Goal: Task Accomplishment & Management: Complete application form

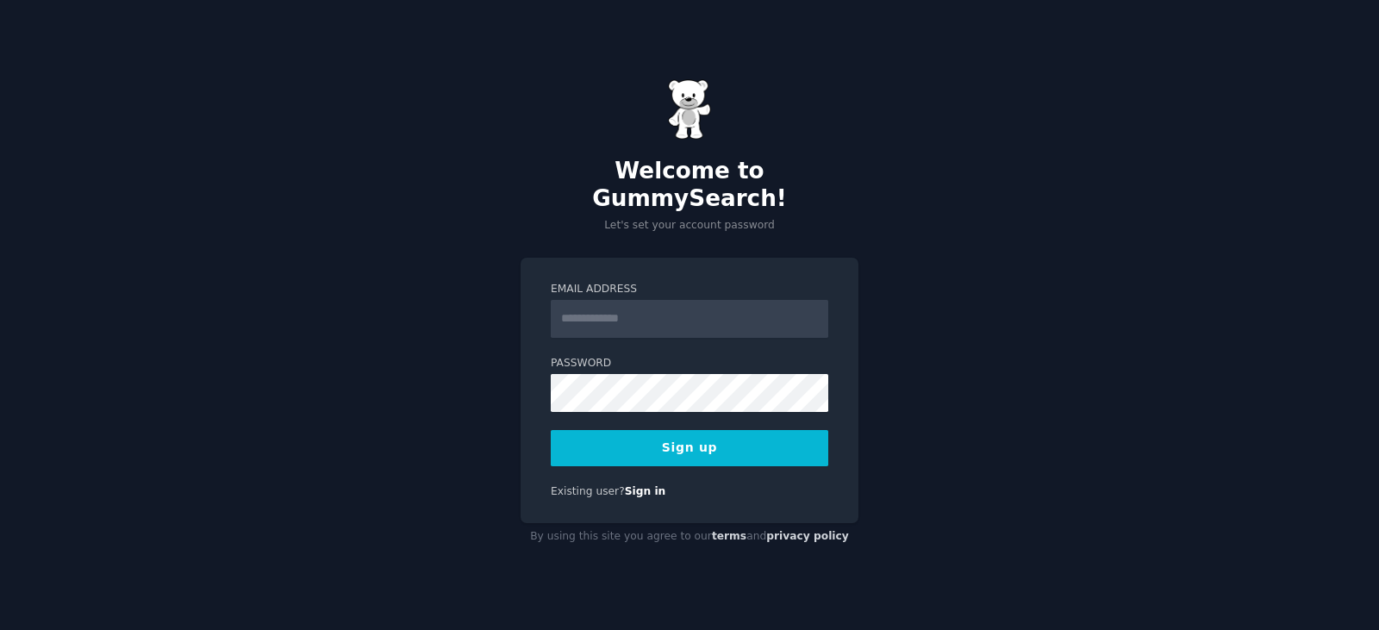
type input "**********"
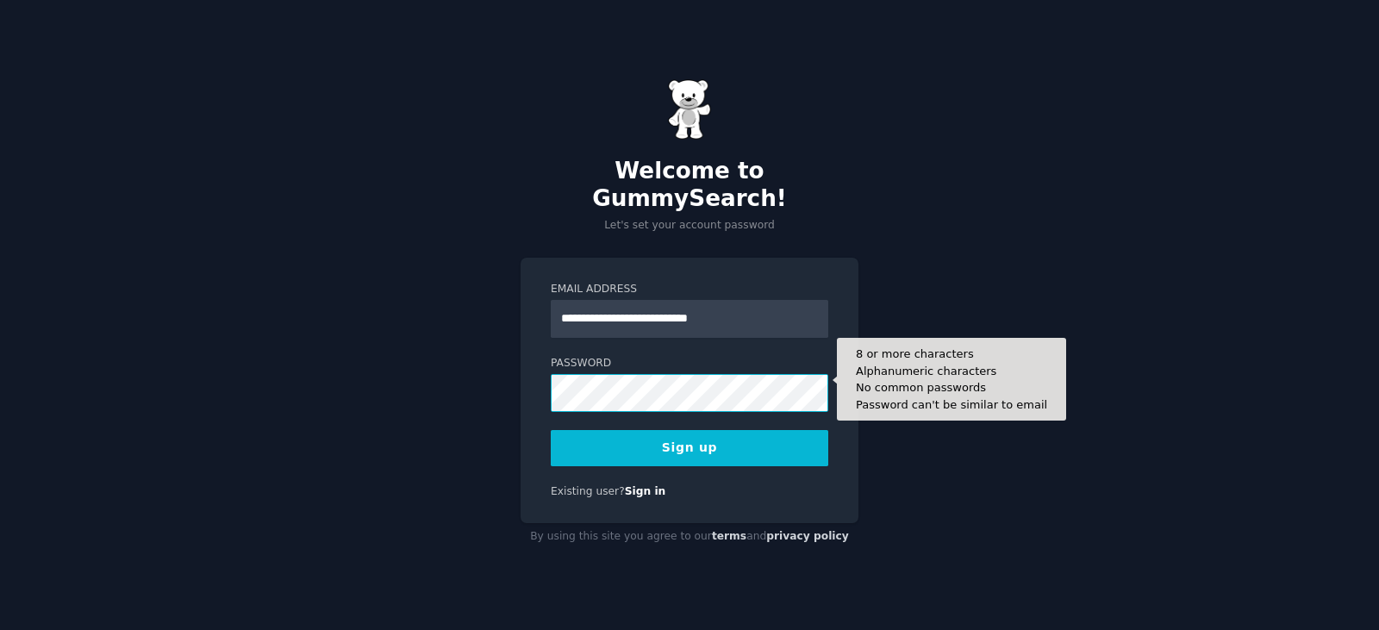
click at [551, 430] on button "Sign up" at bounding box center [689, 448] width 277 height 36
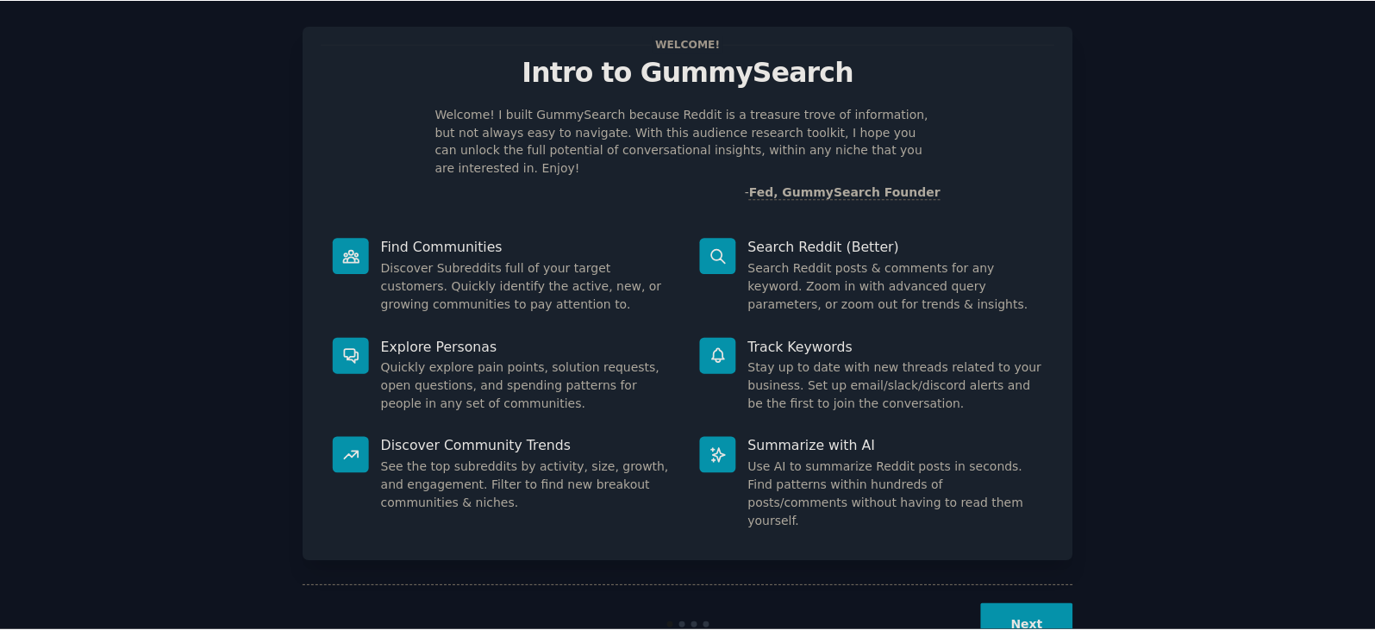
scroll to position [45, 0]
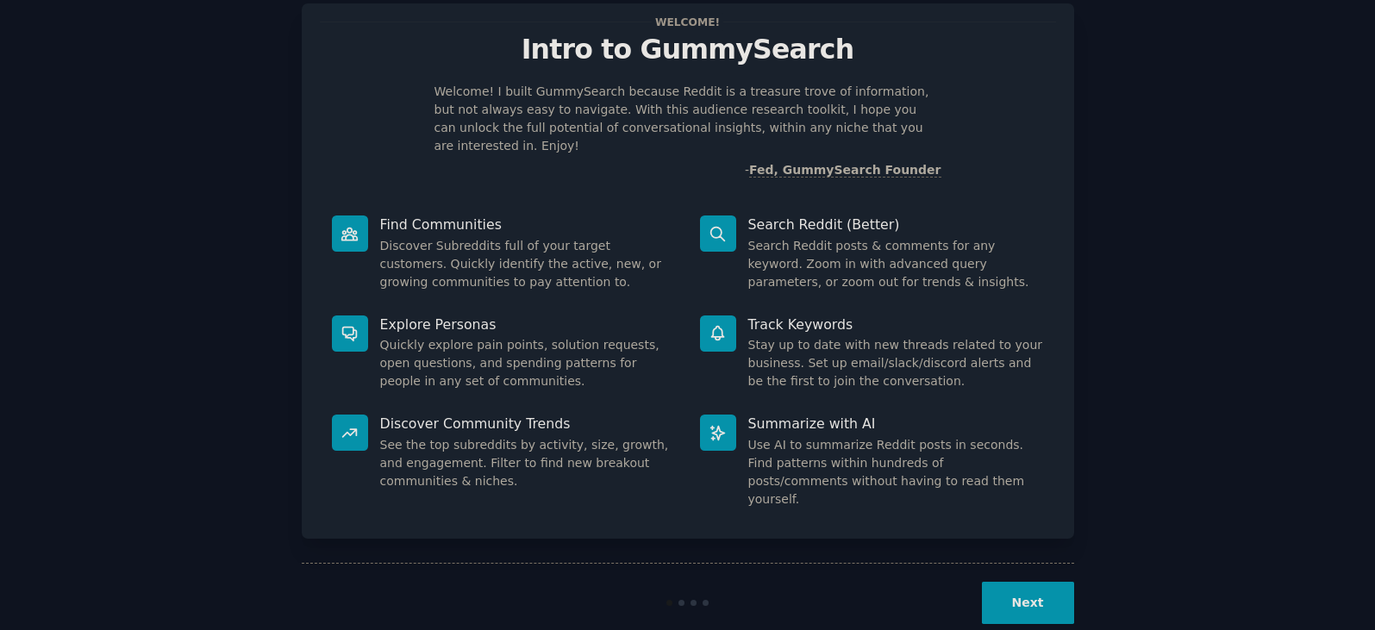
click at [1012, 582] on button "Next" at bounding box center [1028, 603] width 92 height 42
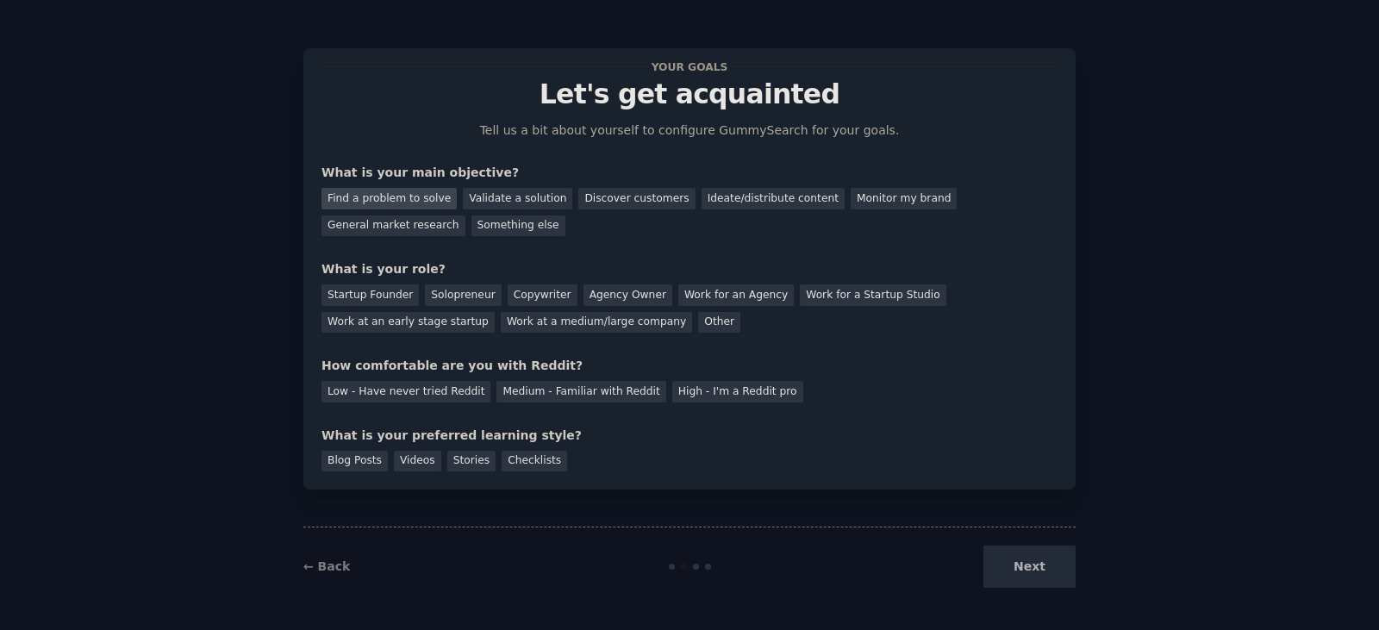
click at [365, 196] on div "Find a problem to solve" at bounding box center [388, 199] width 135 height 22
click at [477, 196] on div "Validate a solution" at bounding box center [517, 199] width 109 height 22
click at [439, 289] on div "Solopreneur" at bounding box center [463, 295] width 76 height 22
click at [421, 362] on div "How comfortable are you with Reddit?" at bounding box center [689, 366] width 736 height 18
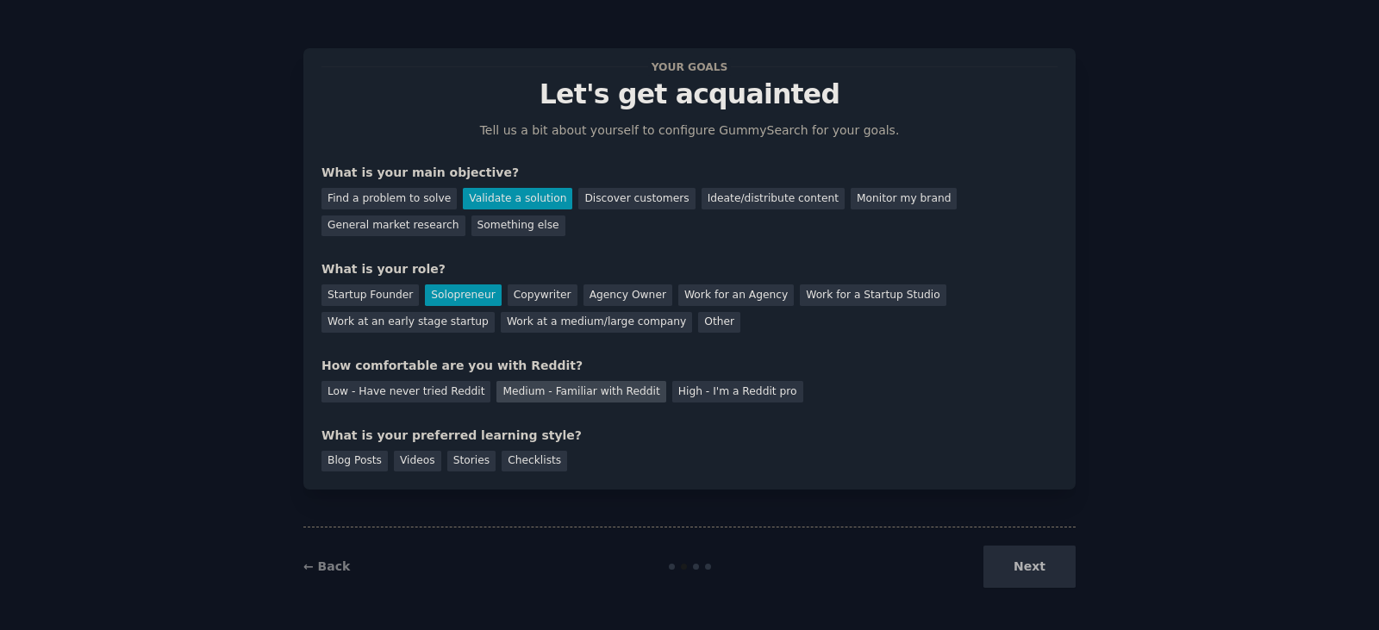
click at [523, 387] on div "Medium - Familiar with Reddit" at bounding box center [580, 392] width 169 height 22
click at [425, 458] on div "Videos" at bounding box center [417, 462] width 47 height 22
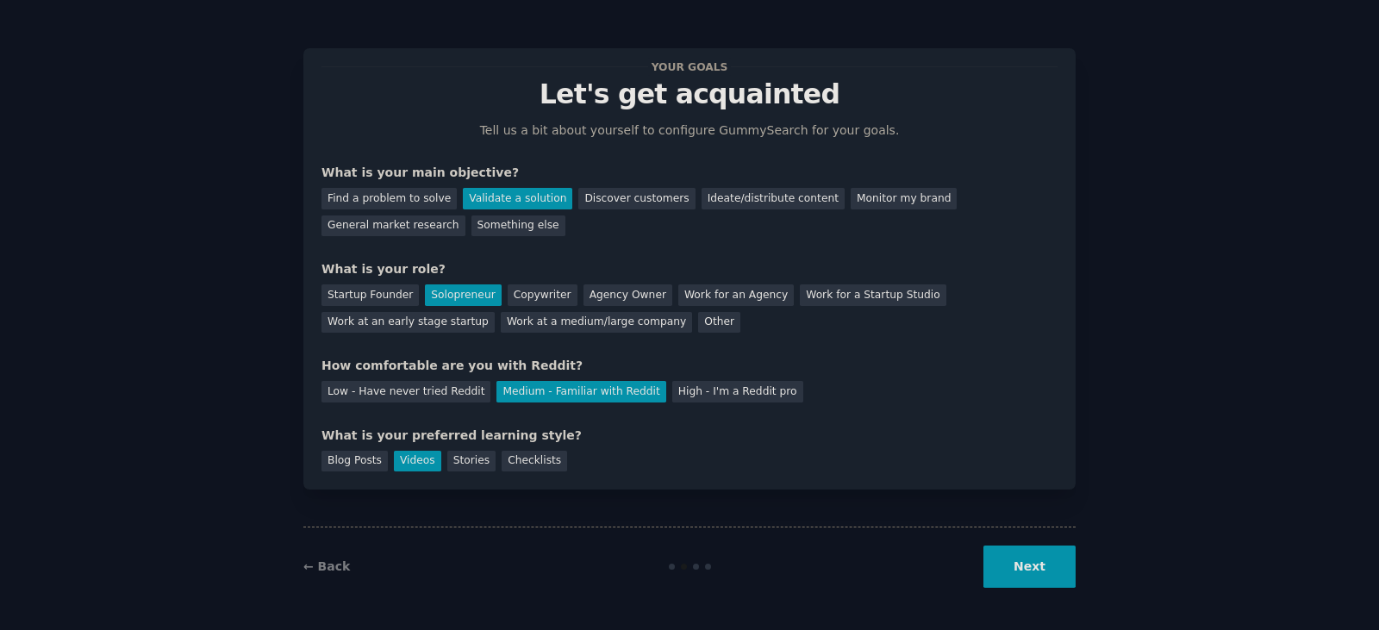
click at [1030, 565] on button "Next" at bounding box center [1029, 566] width 92 height 42
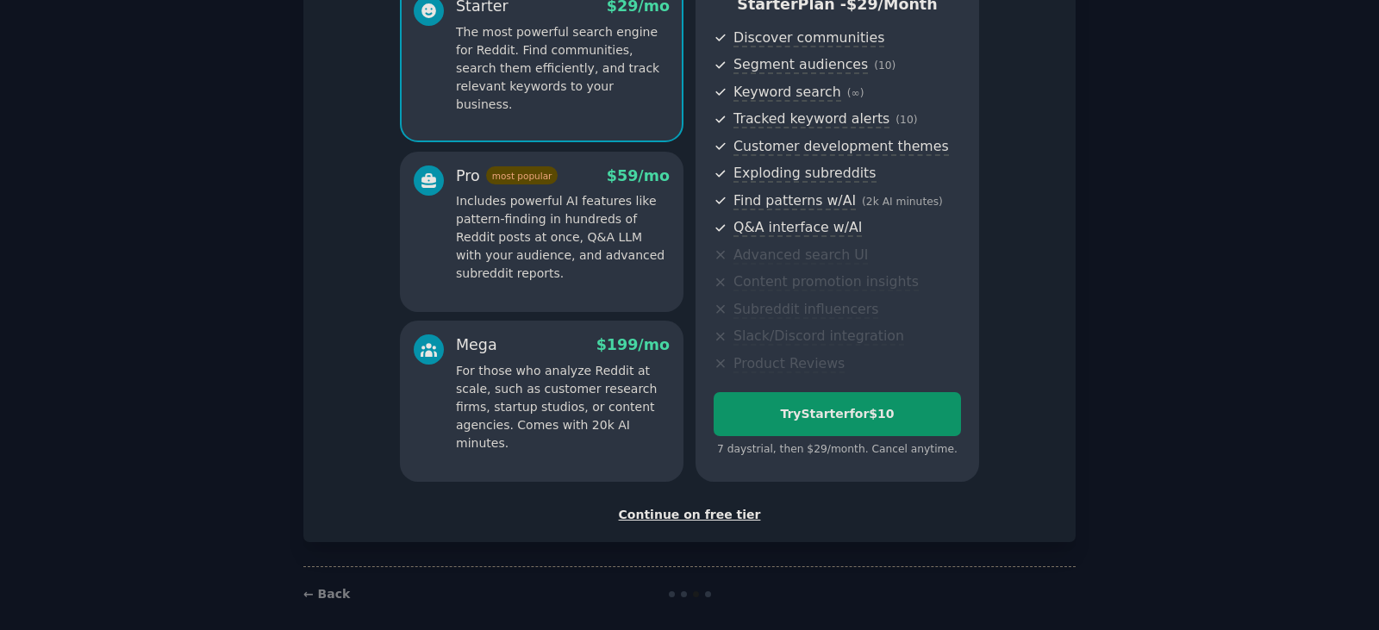
click at [671, 517] on div "Continue on free tier" at bounding box center [689, 515] width 736 height 18
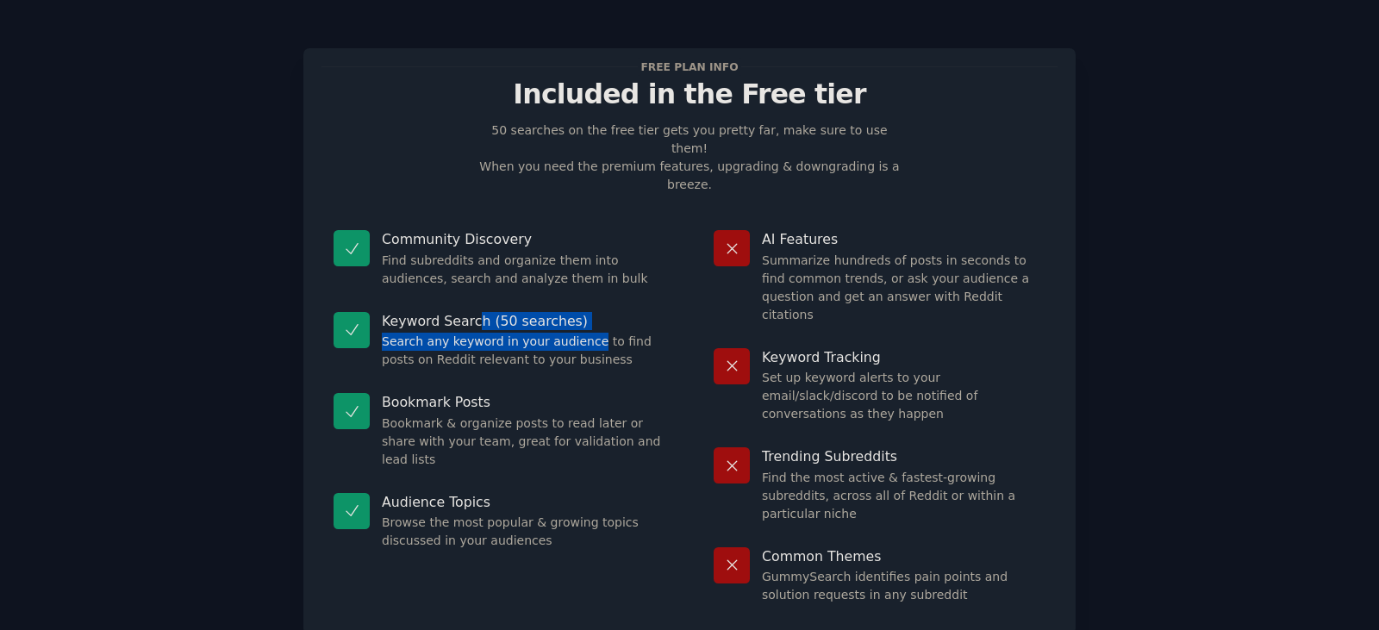
drag, startPoint x: 503, startPoint y: 287, endPoint x: 576, endPoint y: 295, distance: 72.8
click at [575, 300] on div "Keyword Search (50 searches) Search any keyword in your audience to find posts …" at bounding box center [499, 341] width 356 height 82
click at [578, 333] on dd "Search any keyword in your audience to find posts on Reddit relevant to your bu…" at bounding box center [524, 351] width 284 height 36
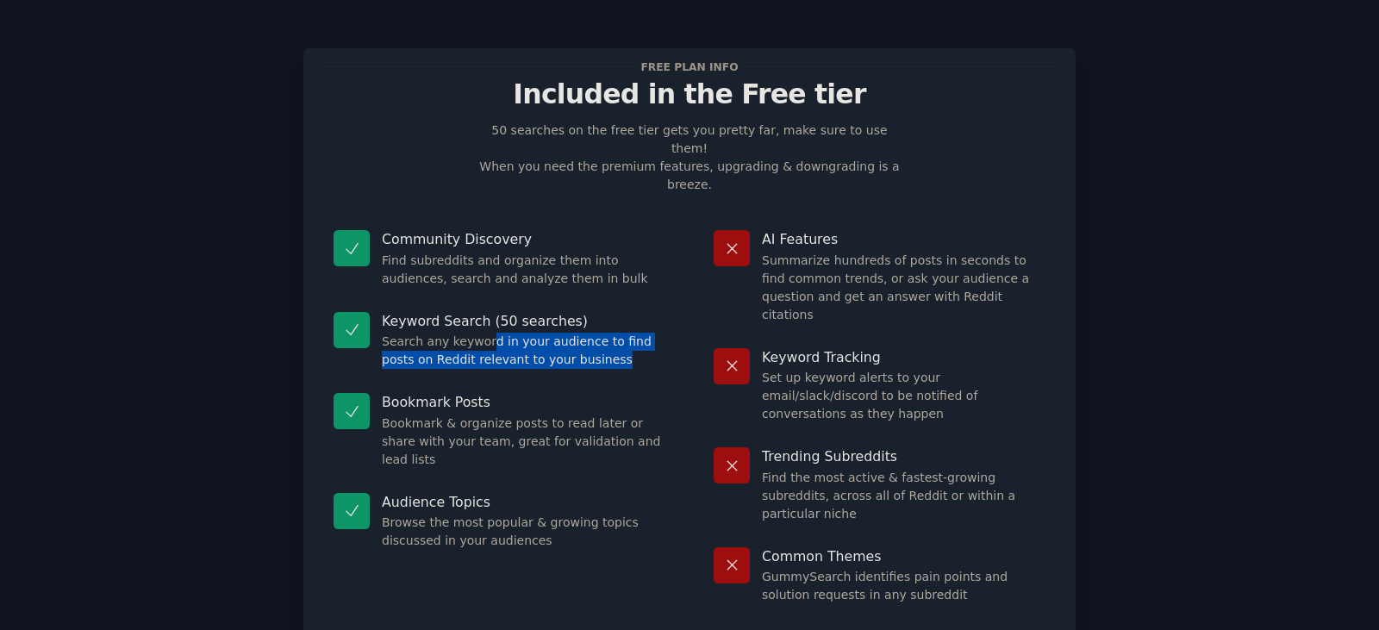
drag, startPoint x: 574, startPoint y: 317, endPoint x: 477, endPoint y: 308, distance: 97.8
click at [477, 333] on dd "Search any keyword in your audience to find posts on Reddit relevant to your bu…" at bounding box center [524, 351] width 284 height 36
click at [471, 333] on dd "Search any keyword in your audience to find posts on Reddit relevant to your bu…" at bounding box center [524, 351] width 284 height 36
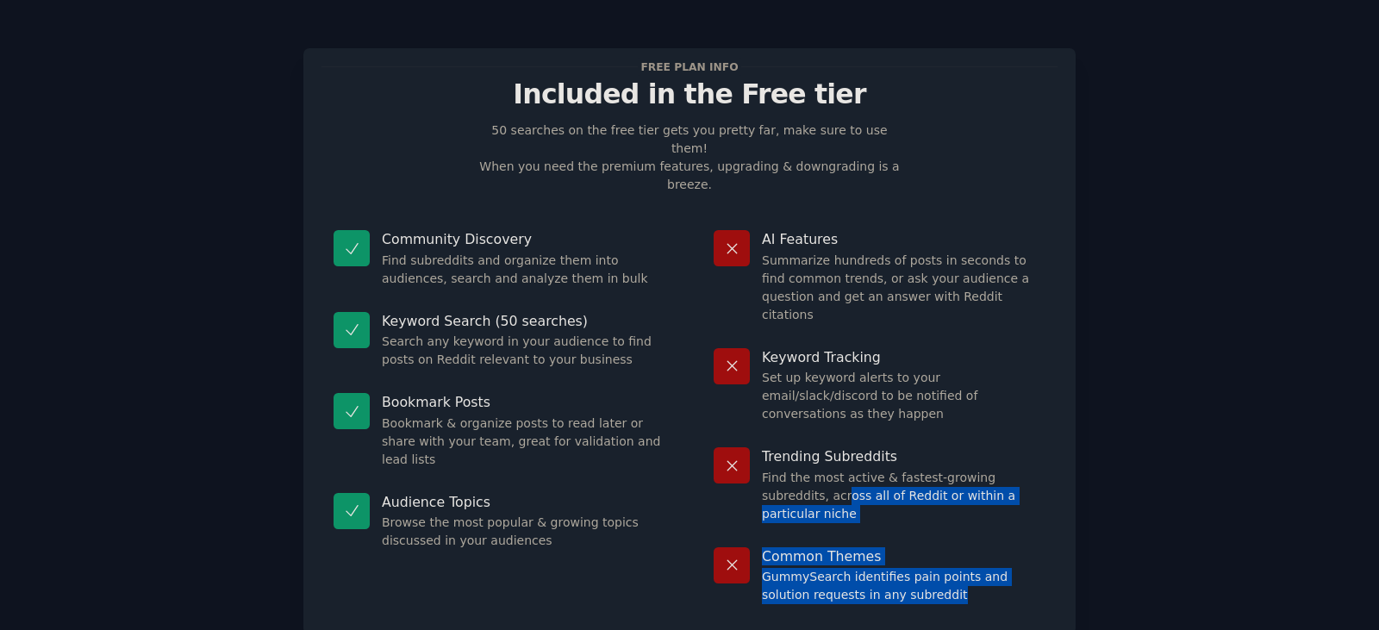
drag, startPoint x: 913, startPoint y: 508, endPoint x: 771, endPoint y: 415, distance: 169.2
click at [775, 423] on dl "AI Features Summarize hundreds of posts in seconds to find common trends, or as…" at bounding box center [879, 417] width 356 height 398
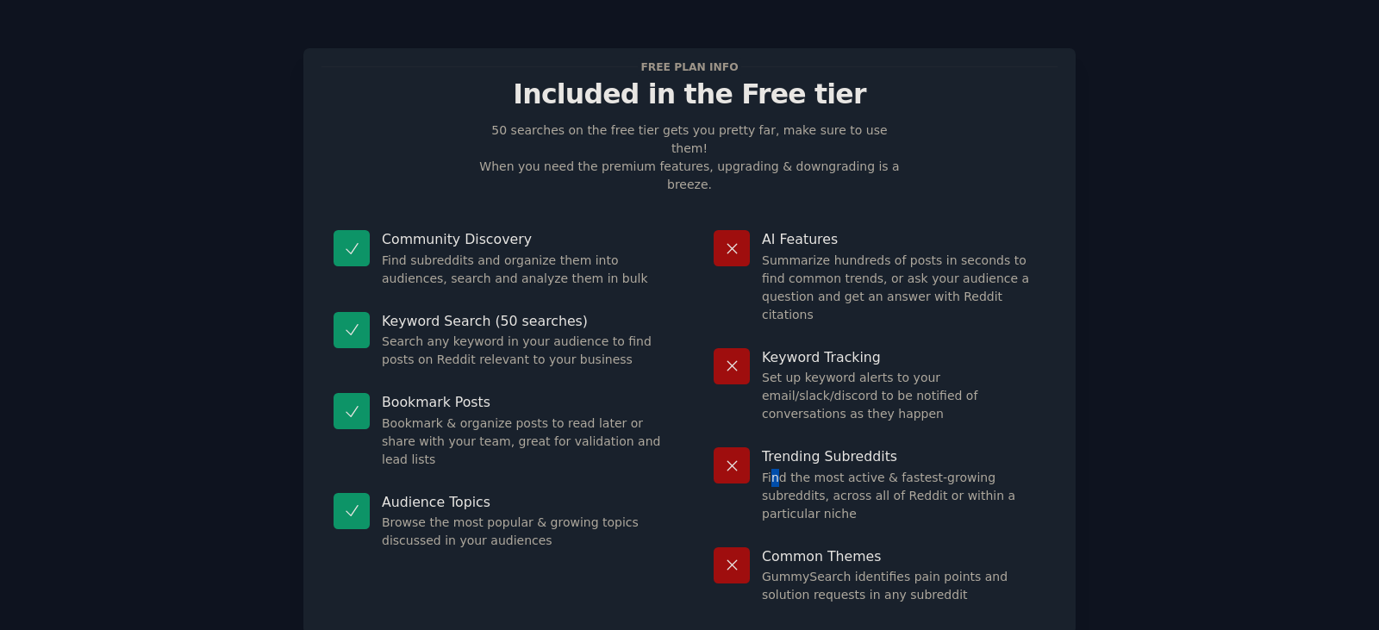
click at [775, 469] on dd "Find the most active & fastest-growing subreddits, across all of Reddit or with…" at bounding box center [904, 496] width 284 height 54
click at [797, 350] on div "Keyword Tracking Set up keyword alerts to your email/slack/discord to be notifi…" at bounding box center [879, 386] width 356 height 100
drag, startPoint x: 823, startPoint y: 326, endPoint x: 832, endPoint y: 282, distance: 45.0
click at [824, 369] on dd "Set up keyword alerts to your email/slack/discord to be notified of conversatio…" at bounding box center [904, 396] width 284 height 54
click at [832, 336] on div "Keyword Tracking Set up keyword alerts to your email/slack/discord to be notifi…" at bounding box center [879, 386] width 356 height 100
